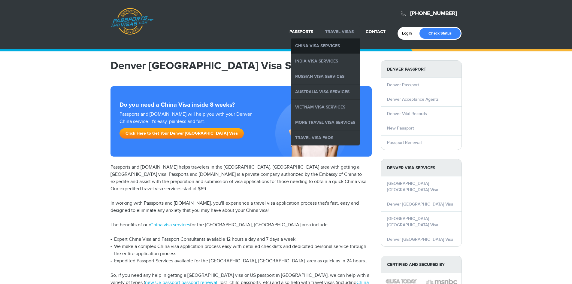
click at [330, 43] on link "China Visa Services" at bounding box center [325, 45] width 69 height 15
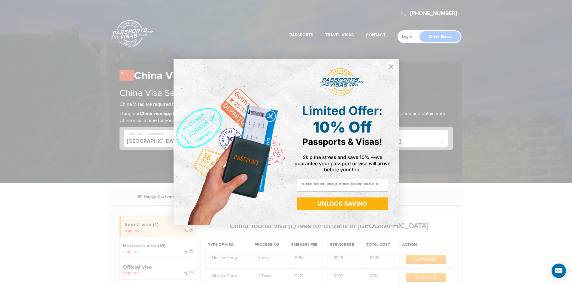
click at [389, 67] on circle "Close dialog" at bounding box center [391, 67] width 10 height 10
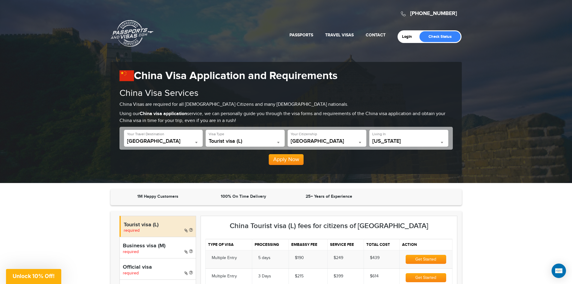
click at [389, 79] on circle "Close dialog" at bounding box center [391, 84] width 10 height 10
